Goal: Transaction & Acquisition: Purchase product/service

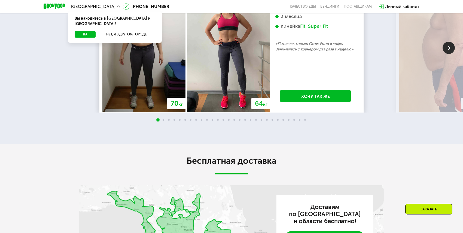
scroll to position [981, 0]
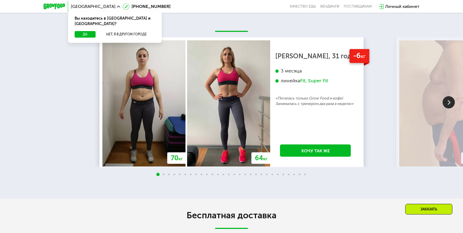
click at [446, 105] on img at bounding box center [449, 102] width 12 height 12
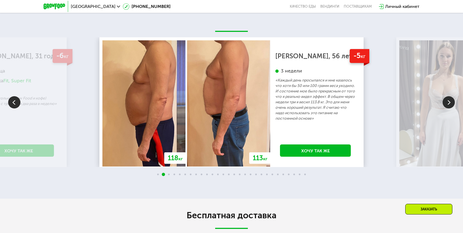
click at [446, 105] on img at bounding box center [449, 102] width 12 height 12
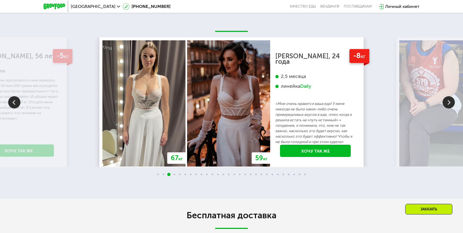
click at [446, 105] on img at bounding box center [449, 102] width 12 height 12
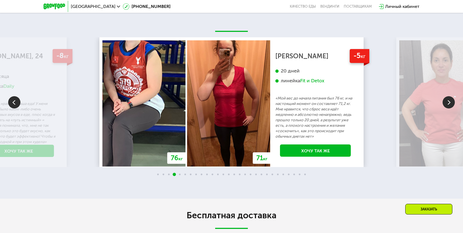
click at [446, 105] on img at bounding box center [449, 102] width 12 height 12
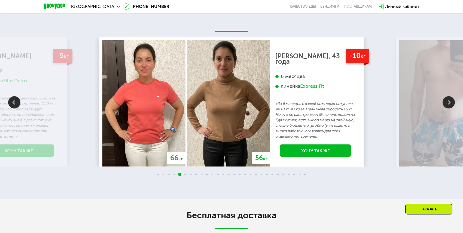
click at [446, 105] on img at bounding box center [449, 102] width 12 height 12
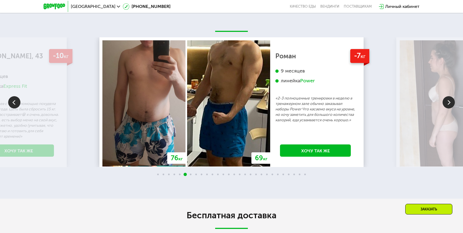
click at [446, 105] on img at bounding box center [449, 102] width 12 height 12
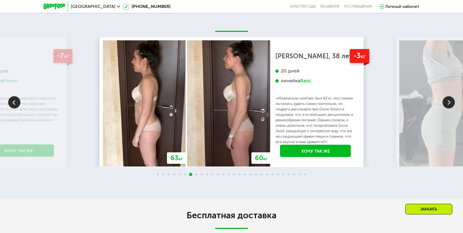
click at [446, 105] on img at bounding box center [449, 102] width 12 height 12
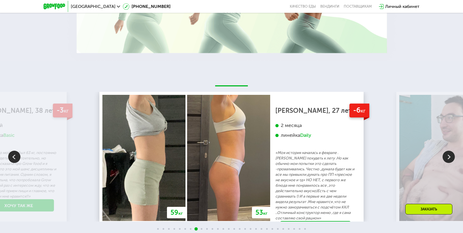
scroll to position [954, 0]
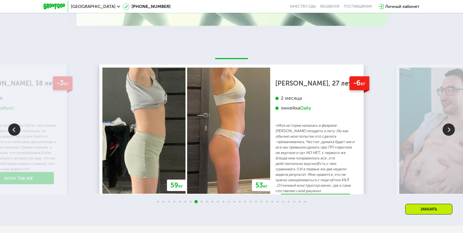
click at [451, 131] on img at bounding box center [449, 129] width 12 height 12
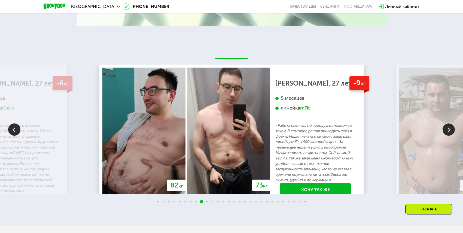
click at [451, 131] on img at bounding box center [449, 129] width 12 height 12
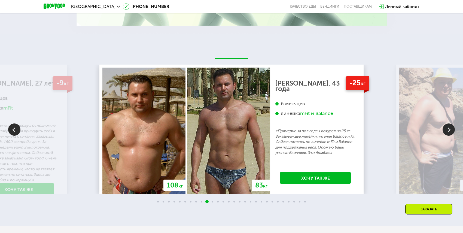
click at [451, 131] on img at bounding box center [449, 129] width 12 height 12
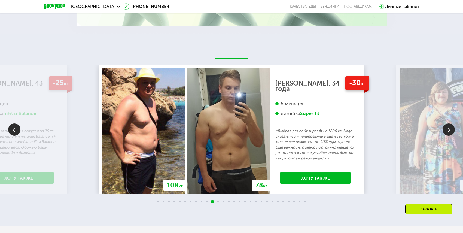
click at [451, 131] on img at bounding box center [449, 129] width 12 height 12
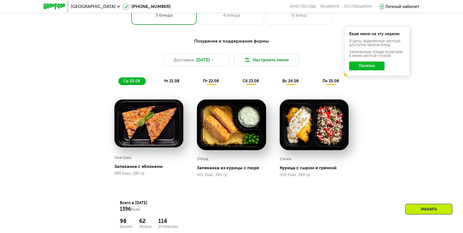
scroll to position [354, 0]
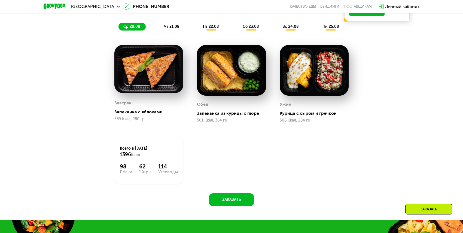
click at [166, 27] on span "чт 21.08" at bounding box center [172, 26] width 16 height 5
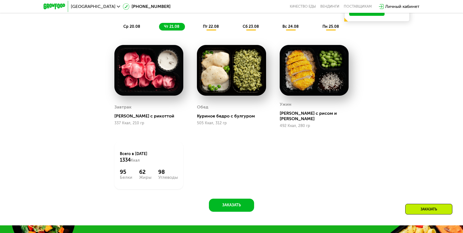
click at [214, 29] on span "пт 22.08" at bounding box center [211, 26] width 16 height 5
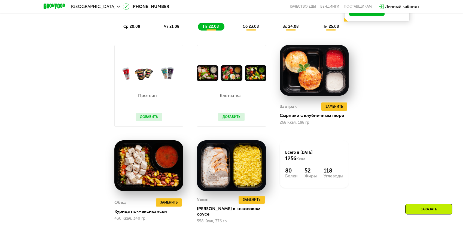
click at [248, 28] on span "сб 23.08" at bounding box center [251, 26] width 16 height 5
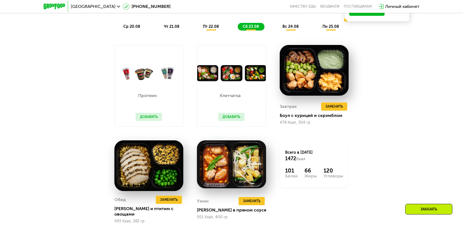
click at [318, 29] on div "вс 24.08" at bounding box center [331, 27] width 27 height 8
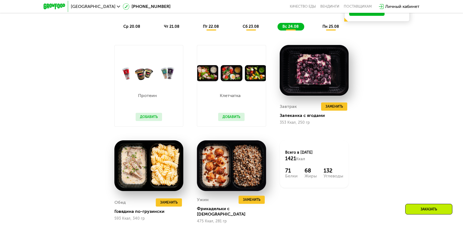
click at [332, 31] on div "пн 25.08" at bounding box center [331, 27] width 27 height 8
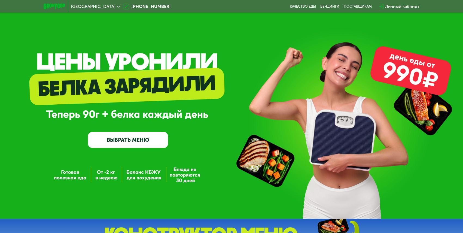
scroll to position [27, 0]
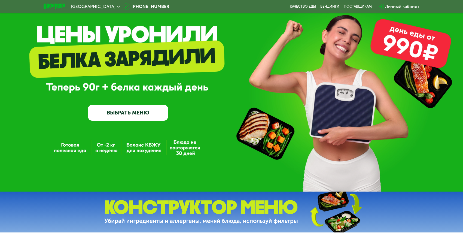
click at [141, 112] on link "ВЫБРАТЬ МЕНЮ" at bounding box center [128, 113] width 80 height 16
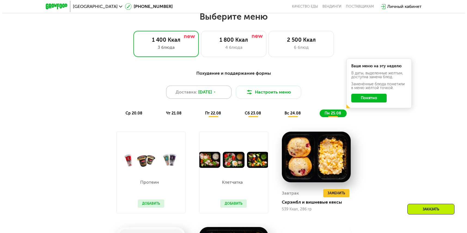
scroll to position [295, 0]
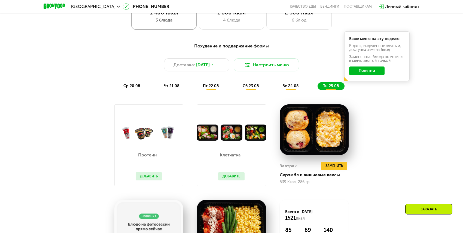
click at [174, 16] on div "1 400 Ккал" at bounding box center [164, 12] width 54 height 7
click at [264, 67] on button "Настроить меню" at bounding box center [266, 64] width 65 height 13
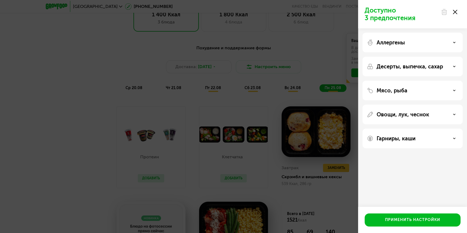
click at [451, 114] on div "Овощи, лук, чеснок" at bounding box center [413, 114] width 92 height 7
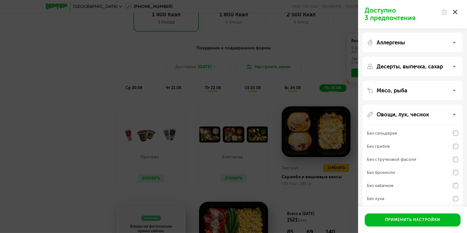
click at [451, 114] on div "Овощи, лук, чеснок" at bounding box center [413, 114] width 92 height 7
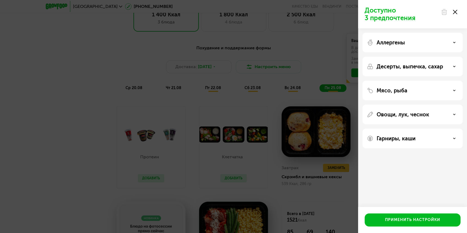
click at [450, 138] on div "Гарниры, каши" at bounding box center [413, 138] width 92 height 7
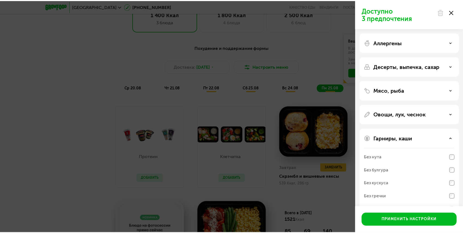
scroll to position [17, 0]
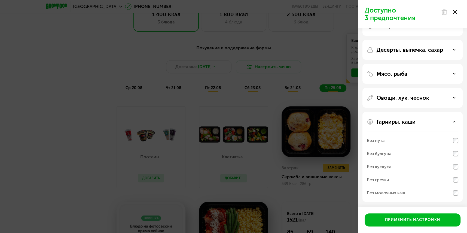
click at [454, 13] on use at bounding box center [455, 12] width 4 height 4
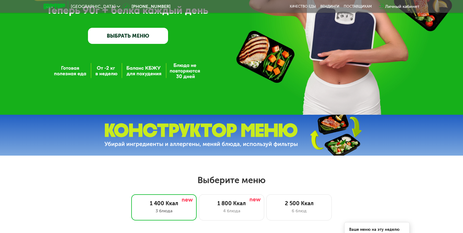
scroll to position [0, 0]
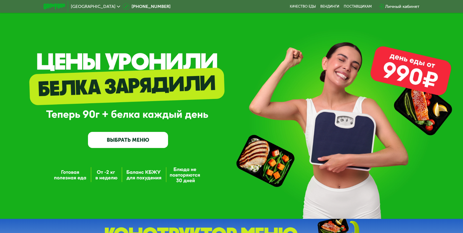
click at [117, 6] on icon at bounding box center [118, 6] width 3 height 3
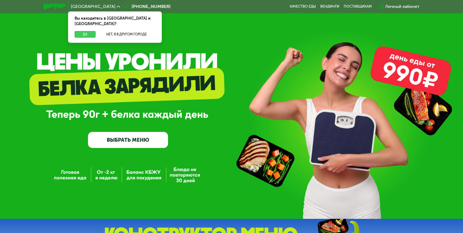
click at [89, 31] on button "Да" at bounding box center [85, 34] width 21 height 7
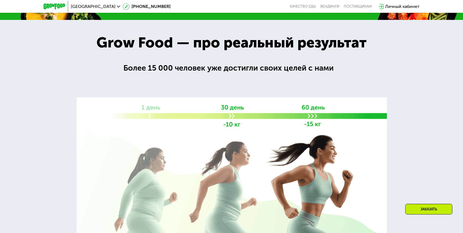
scroll to position [818, 0]
